Goal: Information Seeking & Learning: Learn about a topic

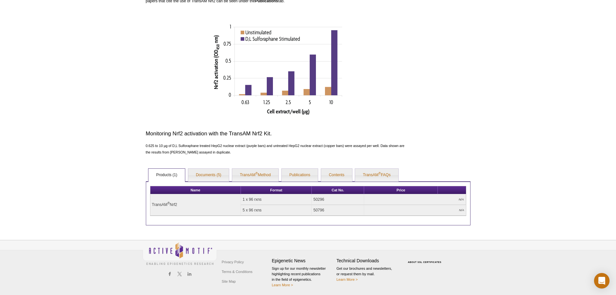
scroll to position [213, 0]
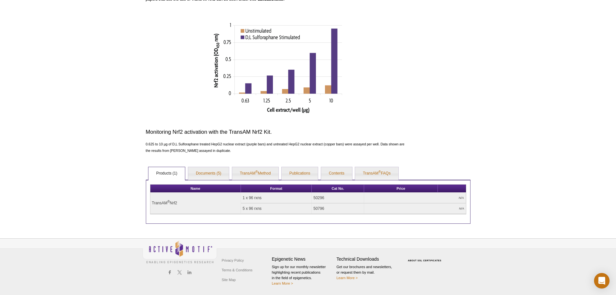
click at [401, 189] on th "Price" at bounding box center [401, 188] width 74 height 8
drag, startPoint x: 320, startPoint y: 197, endPoint x: 313, endPoint y: 197, distance: 6.8
click at [313, 197] on td "50296" at bounding box center [338, 197] width 52 height 11
copy td "50296"
drag, startPoint x: 434, startPoint y: 189, endPoint x: 408, endPoint y: 188, distance: 25.6
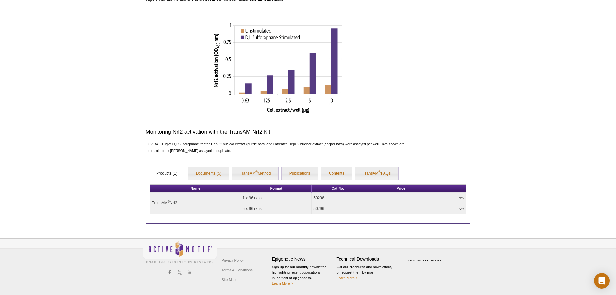
click at [432, 189] on th "Price" at bounding box center [401, 188] width 74 height 8
click at [400, 189] on th "Price" at bounding box center [401, 188] width 74 height 8
click at [212, 172] on link "Documents (5)" at bounding box center [208, 173] width 41 height 13
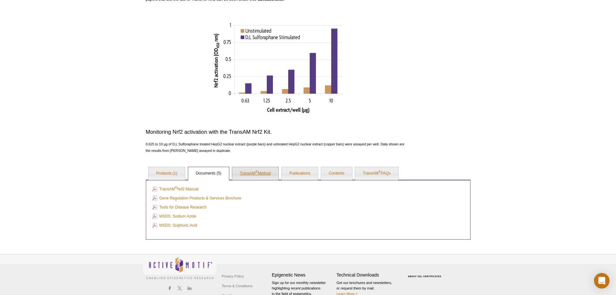
click at [247, 172] on link "TransAM ® Method" at bounding box center [255, 173] width 47 height 13
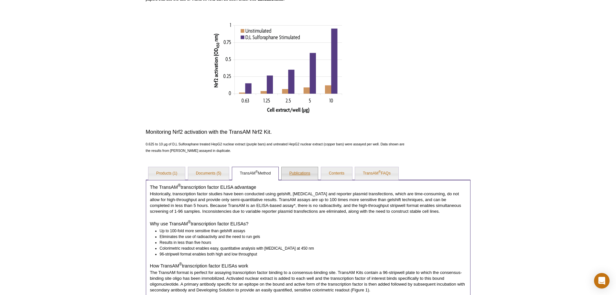
click at [295, 173] on link "Publications" at bounding box center [300, 173] width 37 height 13
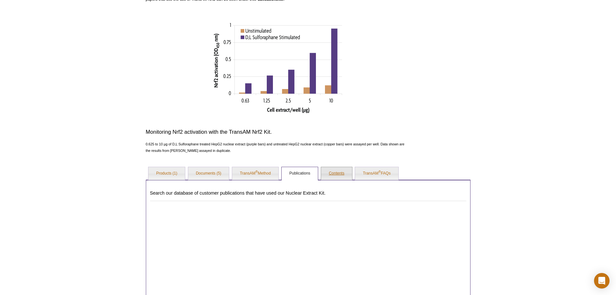
click at [338, 172] on link "Contents" at bounding box center [336, 173] width 31 height 13
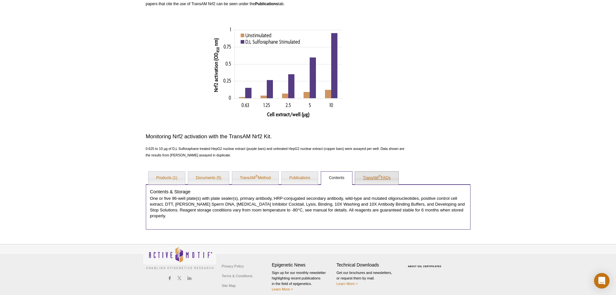
click at [377, 176] on link "TransAM ® FAQs" at bounding box center [376, 177] width 43 height 13
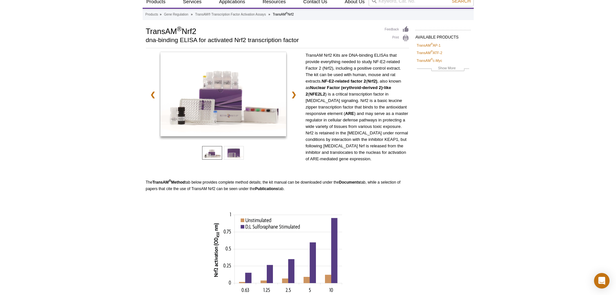
scroll to position [0, 0]
